Goal: Information Seeking & Learning: Learn about a topic

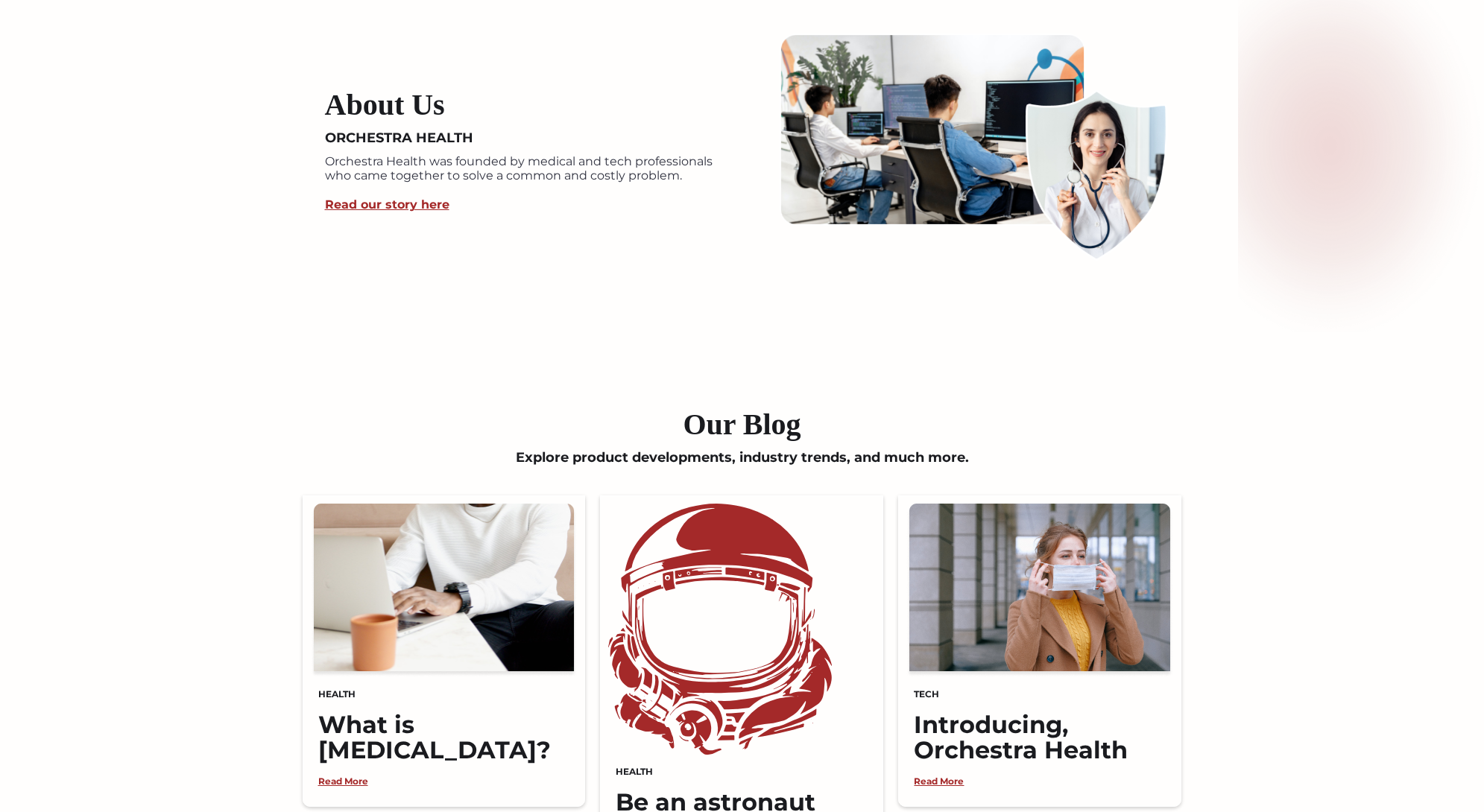
scroll to position [3907, 0]
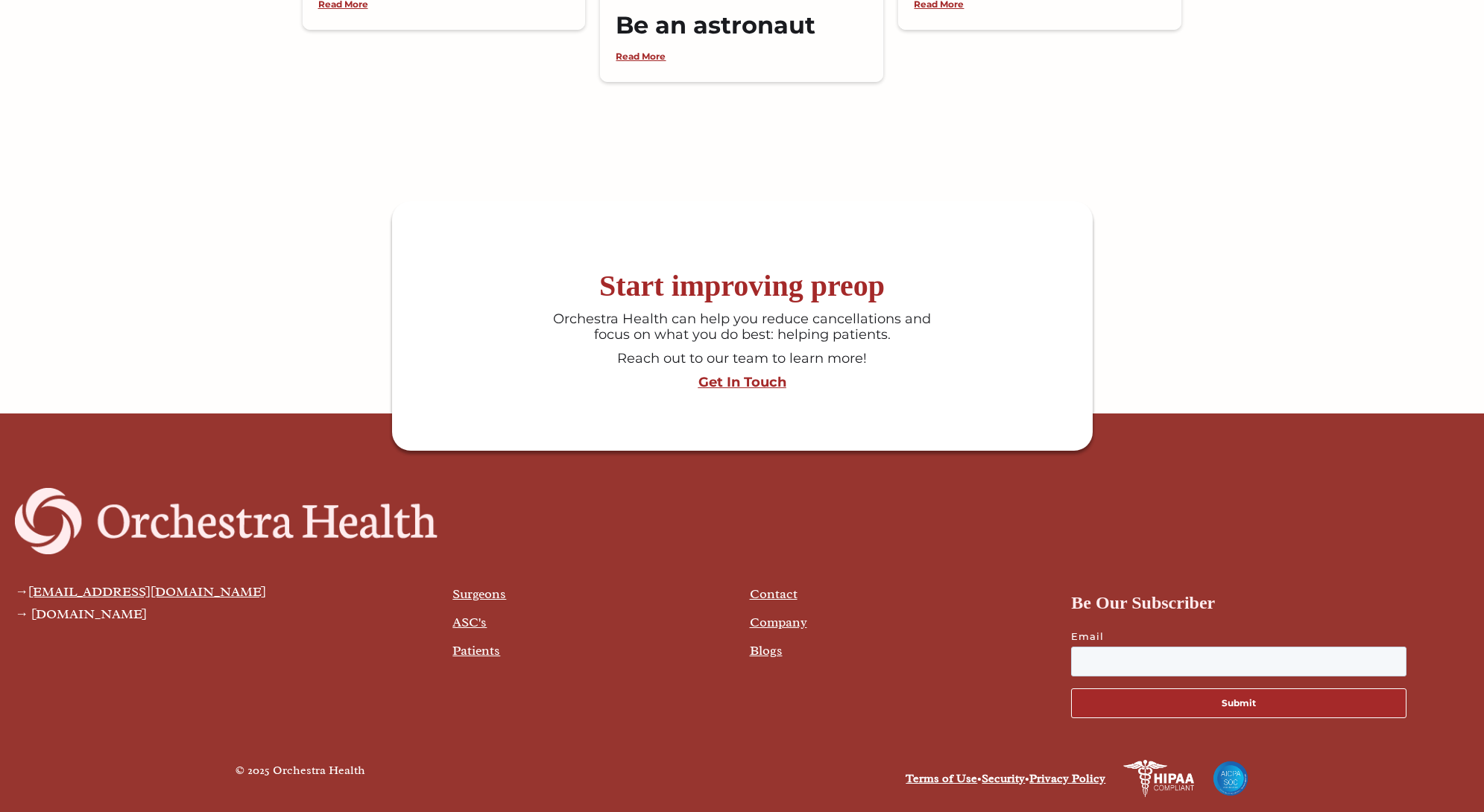
click at [361, 711] on div "→ [EMAIL_ADDRESS][DOMAIN_NAME] → [DOMAIN_NAME]" at bounding box center [227, 650] width 423 height 161
drag, startPoint x: 383, startPoint y: 771, endPoint x: 277, endPoint y: 776, distance: 106.1
click at [275, 776] on div "© 2025 Orchestra Health" at bounding box center [485, 779] width 500 height 37
copy div "Orchestra Health"
click at [960, 771] on link "Terms of Use" at bounding box center [941, 779] width 71 height 15
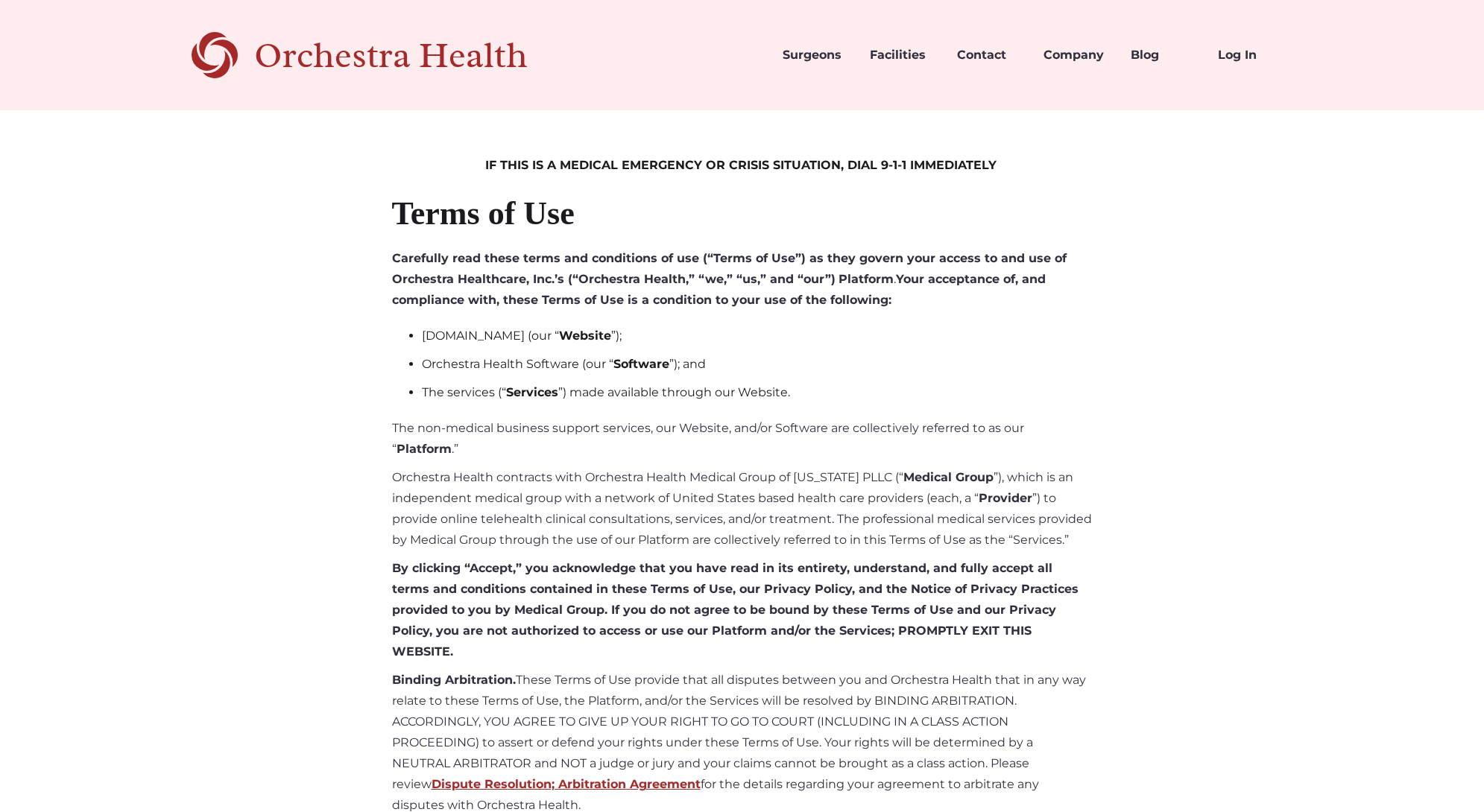
click at [567, 490] on p "Orchestra Health contracts with Orchestra Health Medical Group of Texas PLLC (“…" at bounding box center [742, 509] width 701 height 83
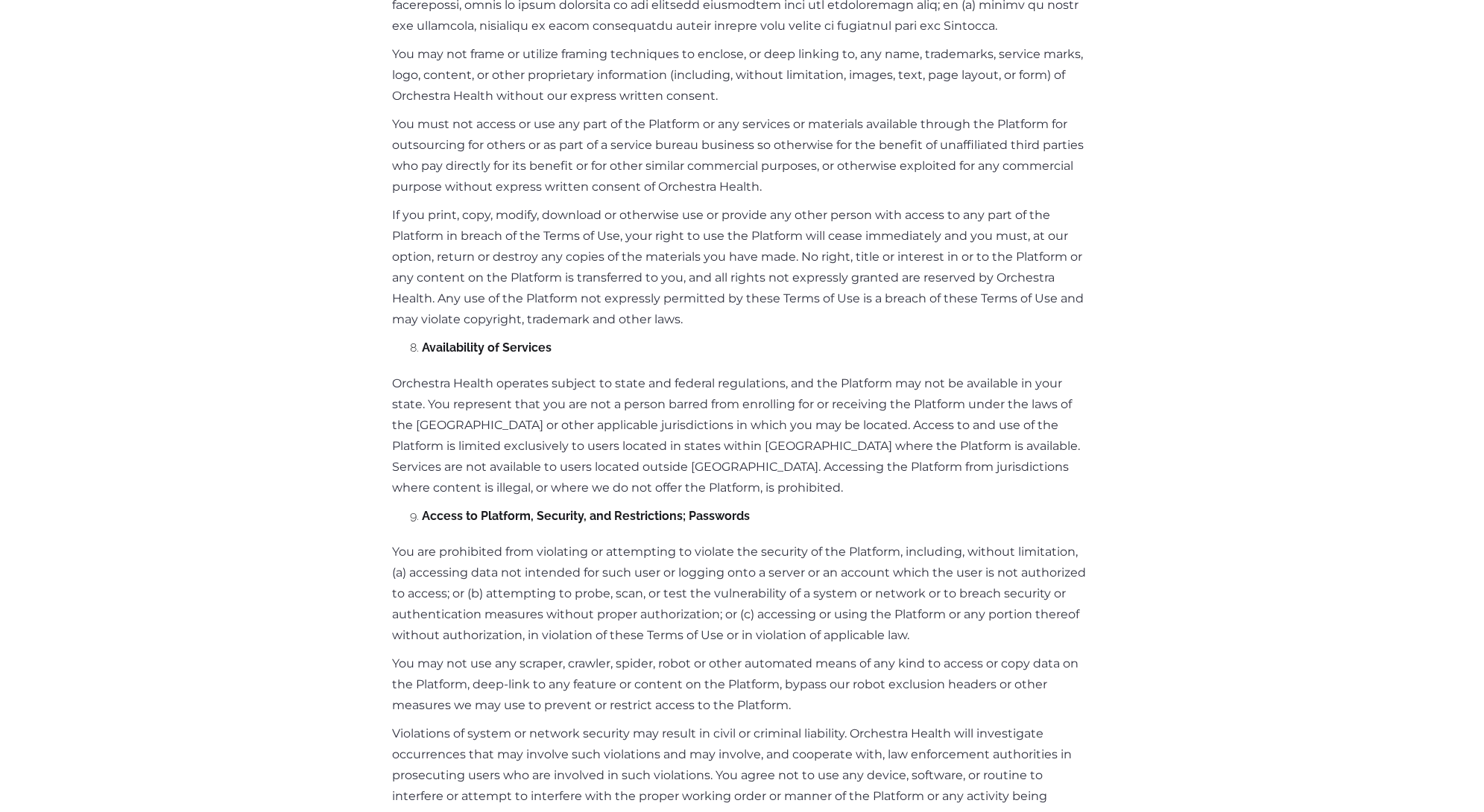
scroll to position [2736, 0]
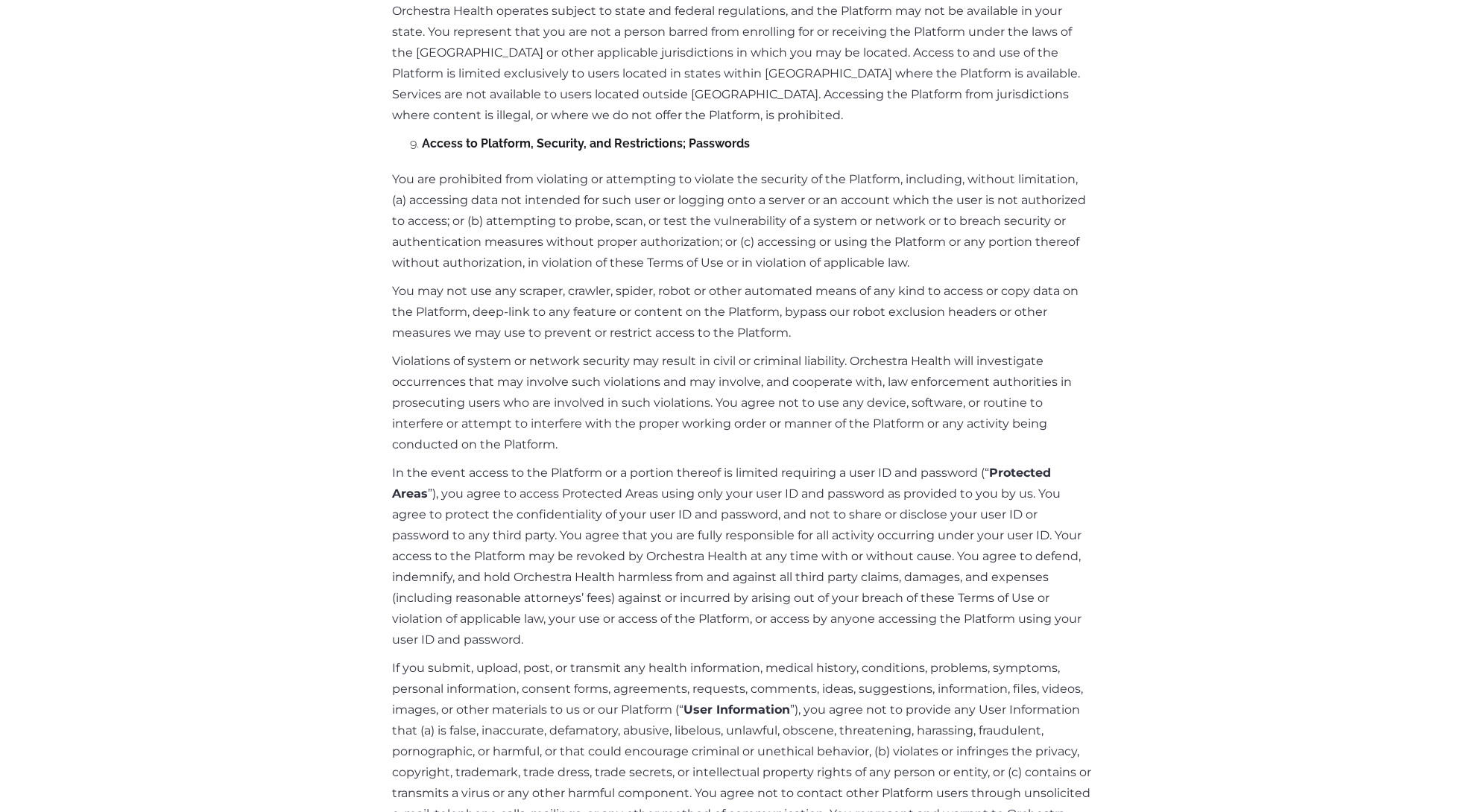
click at [813, 281] on p "You may not use any scraper, crawler, spider, robot or other automated means of…" at bounding box center [742, 312] width 701 height 63
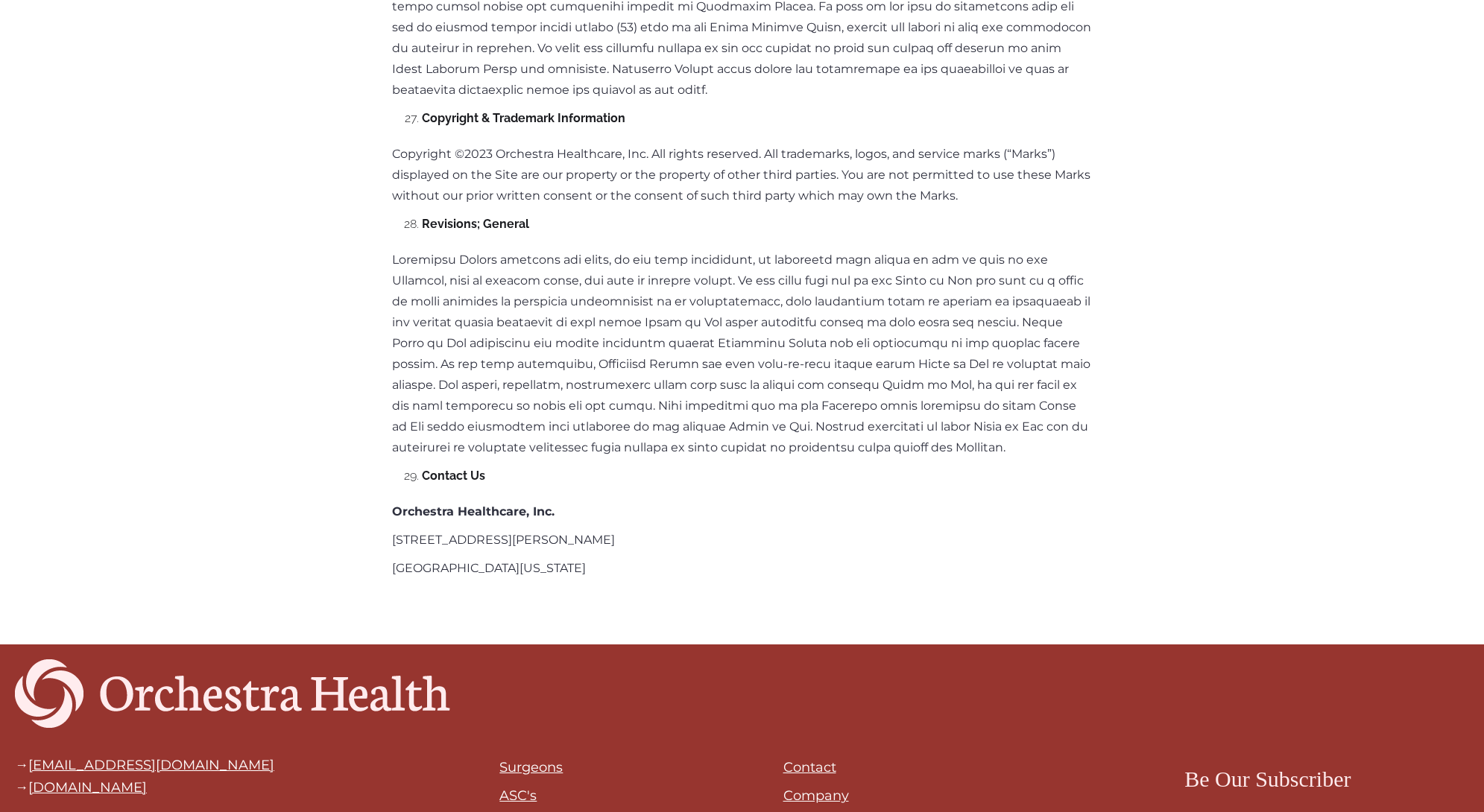
scroll to position [10176, 0]
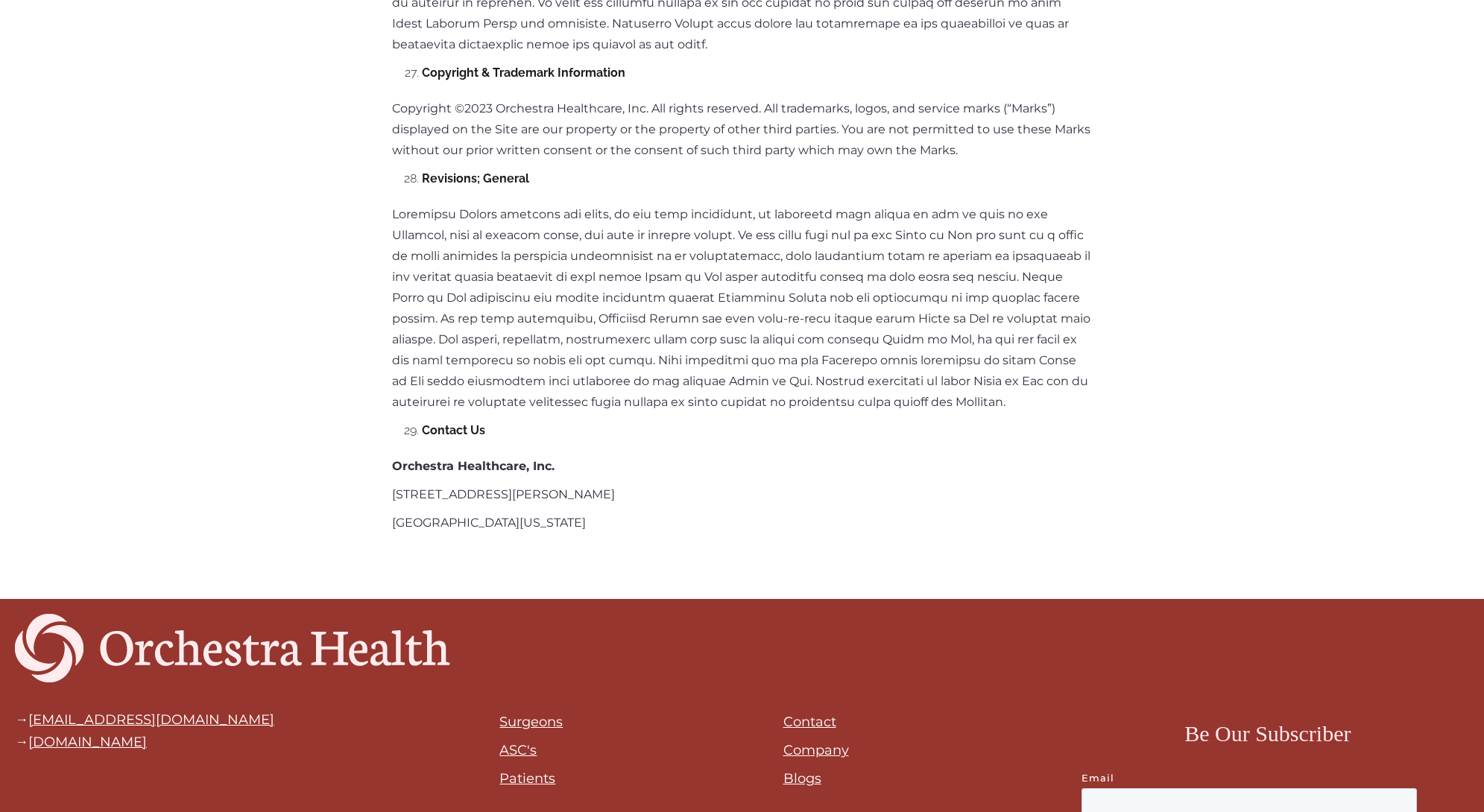
click at [559, 456] on p "Orchestra Healthcare, Inc." at bounding box center [742, 467] width 701 height 21
drag, startPoint x: 563, startPoint y: 334, endPoint x: 356, endPoint y: 352, distance: 207.8
copy strong "Orchestra Healthcare, Inc."
click at [393, 459] on strong "Orchestra Healthcare, Inc." at bounding box center [473, 466] width 162 height 14
